Goal: Obtain resource: Download file/media

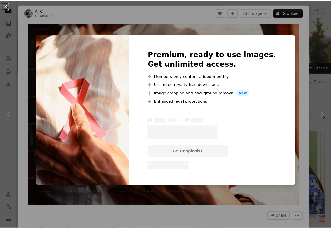
scroll to position [344, 0]
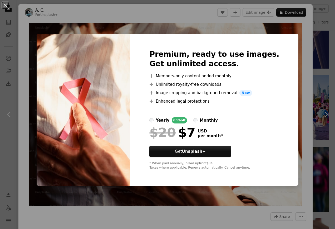
click at [270, 199] on div "An X shape Premium, ready to use images. Get unlimited access. A plus sign Memb…" at bounding box center [167, 114] width 335 height 229
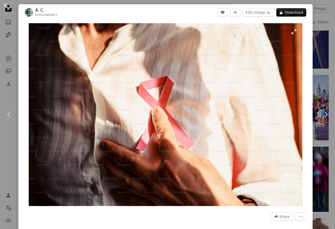
drag, startPoint x: 213, startPoint y: 91, endPoint x: 222, endPoint y: 66, distance: 26.7
click at [222, 66] on img "Zoom in on this image" at bounding box center [166, 114] width 274 height 183
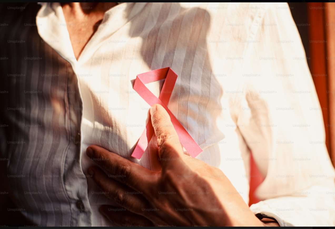
click at [216, 56] on img "Zoom out on this image" at bounding box center [168, 114] width 336 height 224
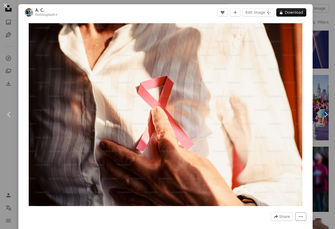
click at [299, 216] on icon "More Actions" at bounding box center [301, 216] width 4 height 1
click at [299, 216] on icon "More Actions" at bounding box center [301, 216] width 5 height 5
click at [9, 221] on div "An X shape Chevron left Chevron right A. C. For Unsplash+ A heart A plus sign E…" at bounding box center [167, 114] width 335 height 229
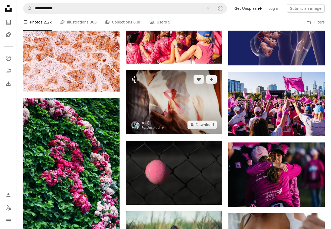
scroll to position [274, 0]
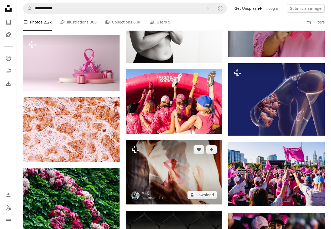
click at [135, 150] on icon at bounding box center [136, 149] width 8 height 7
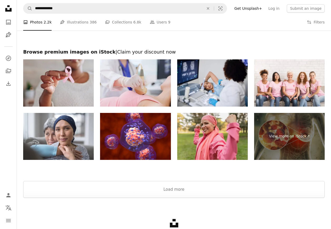
scroll to position [793, 0]
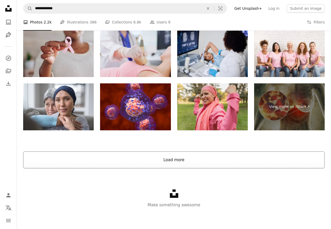
click at [175, 156] on button "Load more" at bounding box center [174, 159] width 302 height 17
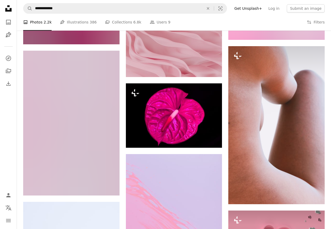
scroll to position [9441, 0]
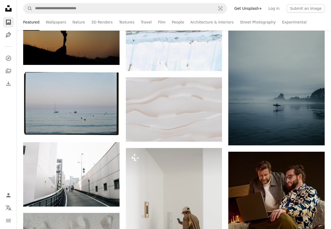
scroll to position [70, 0]
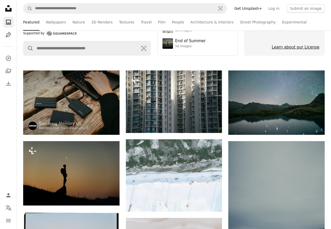
click at [306, 46] on link "Learn about our License" at bounding box center [296, 47] width 48 height 5
